Goal: Navigation & Orientation: Find specific page/section

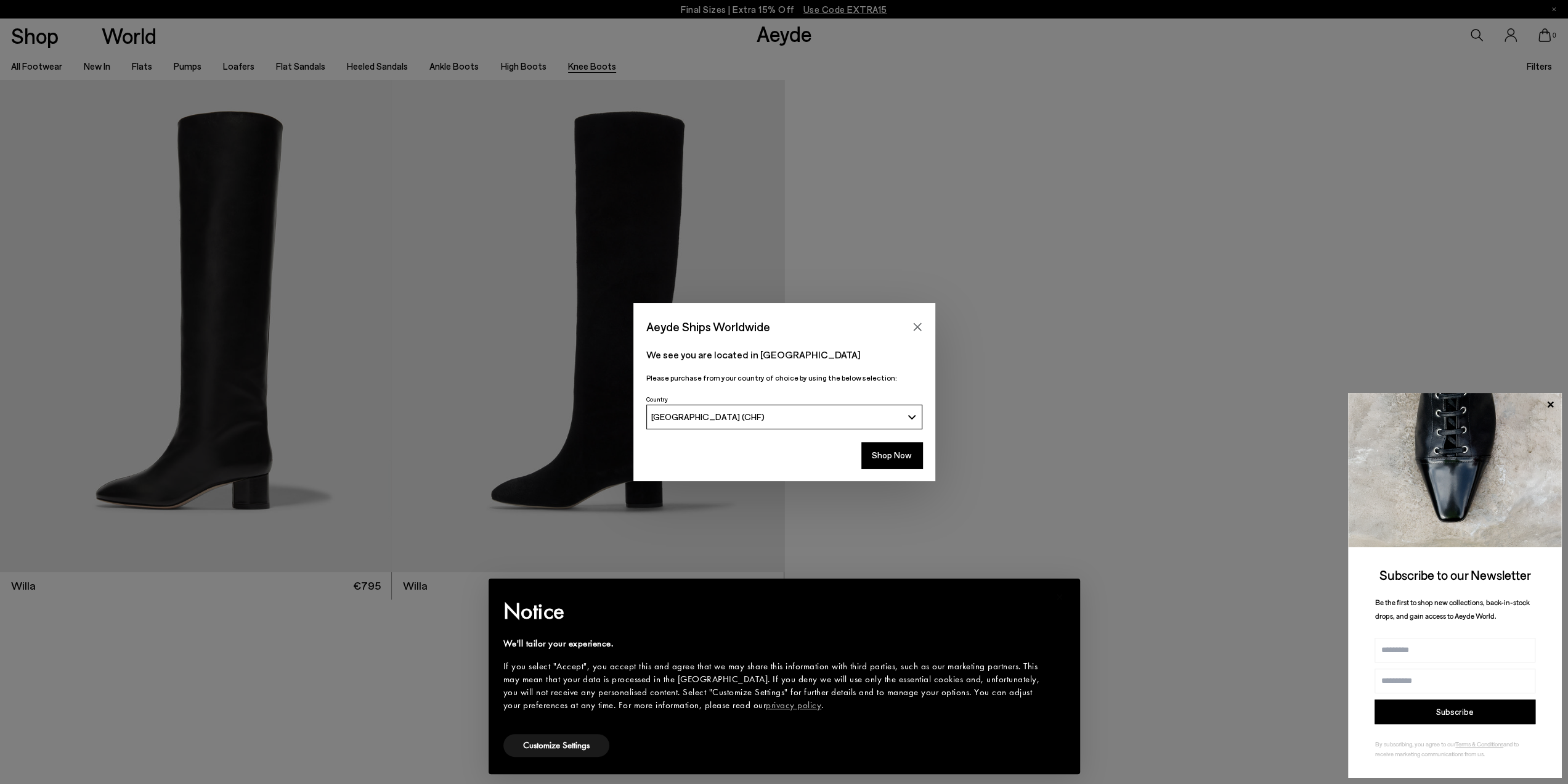
click at [1042, 149] on div "Aeyde Ships Worldwide We see you are located in Switzerland Please purchase fro…" at bounding box center [784, 392] width 1568 height 784
click at [881, 469] on div "Shop Now" at bounding box center [784, 458] width 302 height 46
click at [887, 464] on button "Shop Now" at bounding box center [892, 455] width 61 height 25
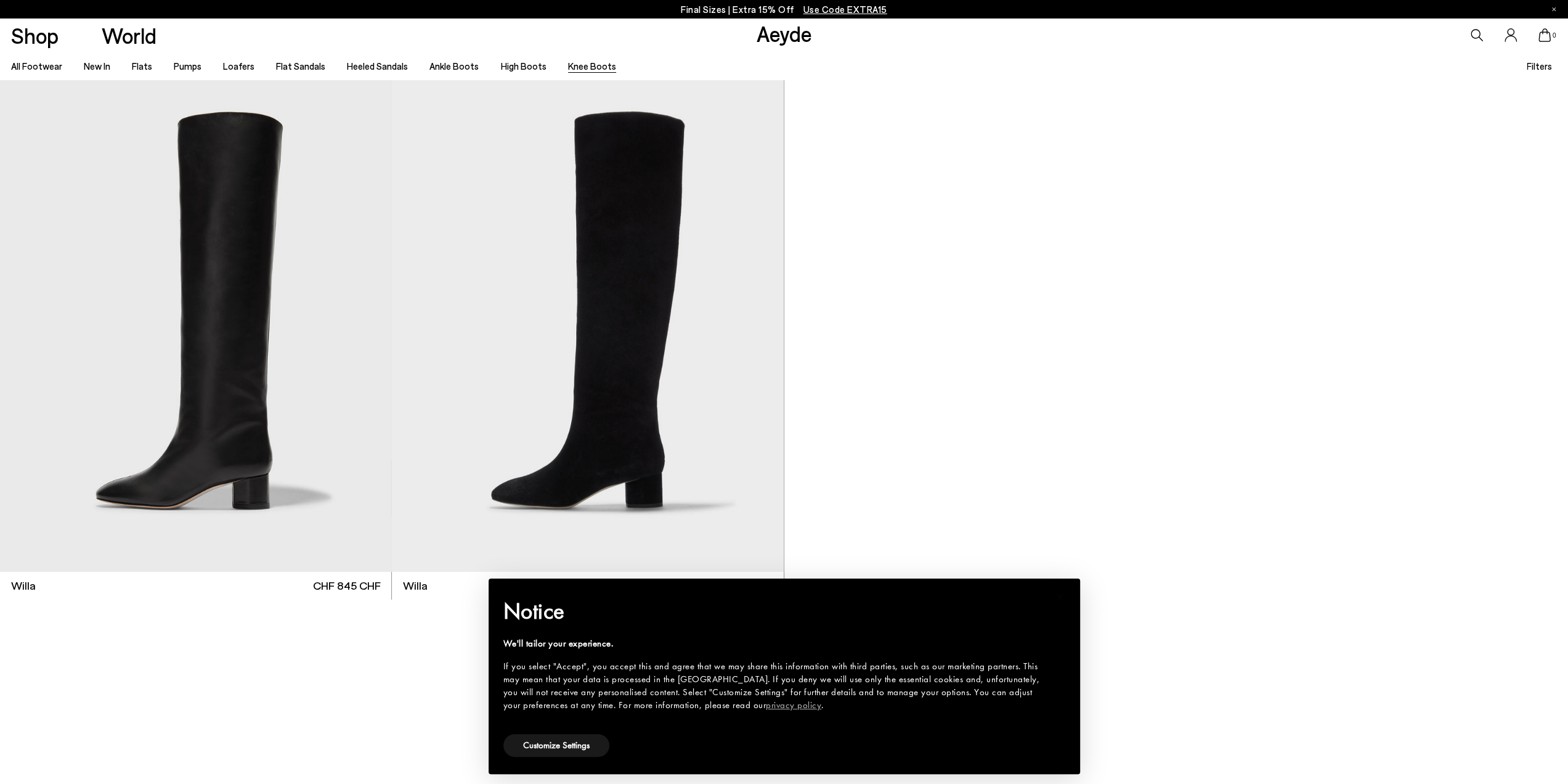
click at [585, 69] on link "Knee Boots" at bounding box center [591, 66] width 48 height 11
click at [488, 69] on ul "All Footwear New In Flats Pumps Loafers Flat Sandals Heeled Sandals Ankle Boots…" at bounding box center [325, 66] width 626 height 28
click at [504, 72] on li "High Boots" at bounding box center [523, 66] width 46 height 16
click at [505, 69] on link "High Boots" at bounding box center [523, 66] width 46 height 11
